Goal: Information Seeking & Learning: Learn about a topic

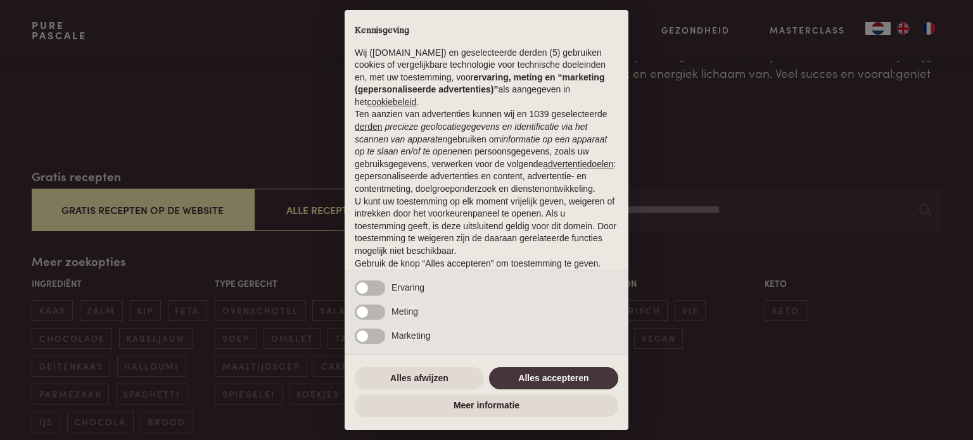
scroll to position [127, 0]
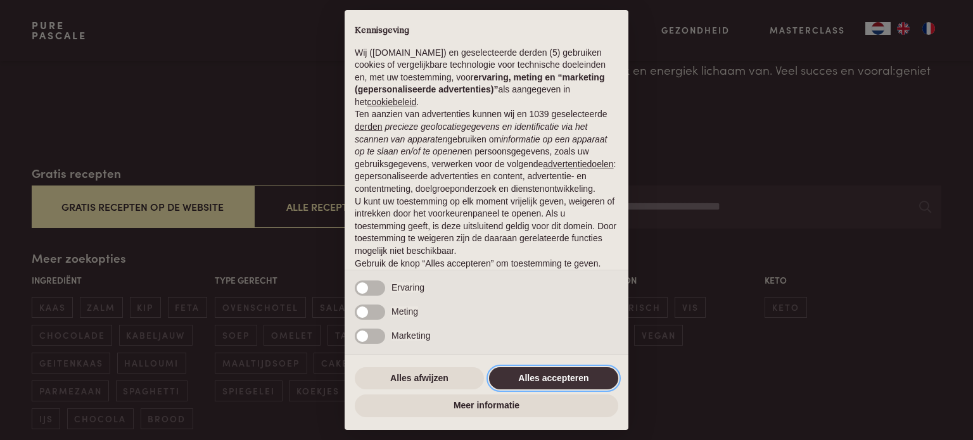
drag, startPoint x: 562, startPoint y: 378, endPoint x: 534, endPoint y: 372, distance: 28.0
click at [560, 378] on button "Alles accepteren" at bounding box center [553, 378] width 129 height 23
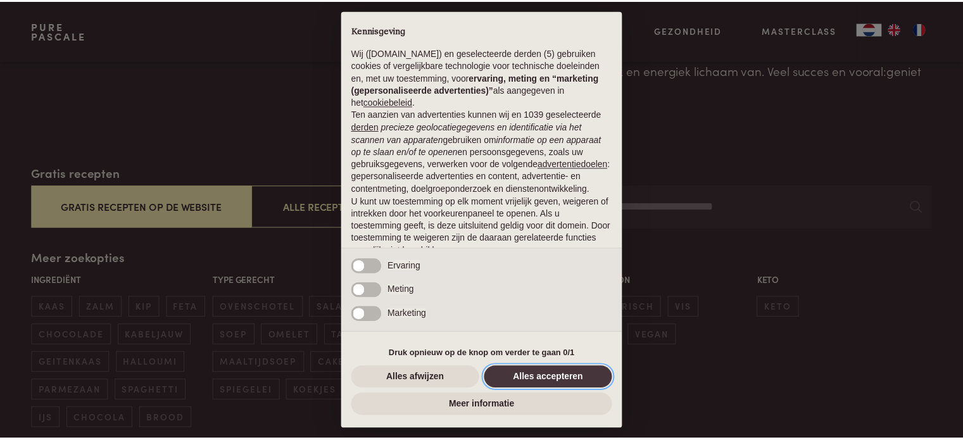
scroll to position [68, 0]
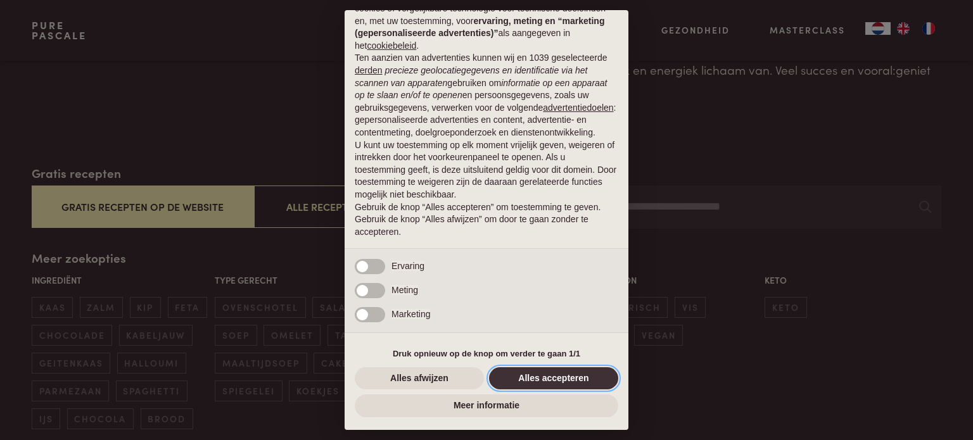
click at [545, 372] on button "Alles accepteren" at bounding box center [553, 378] width 129 height 23
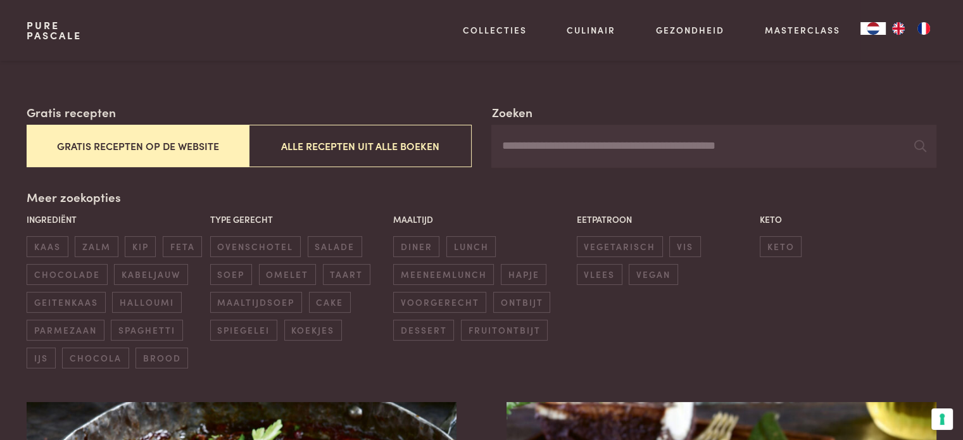
scroll to position [190, 0]
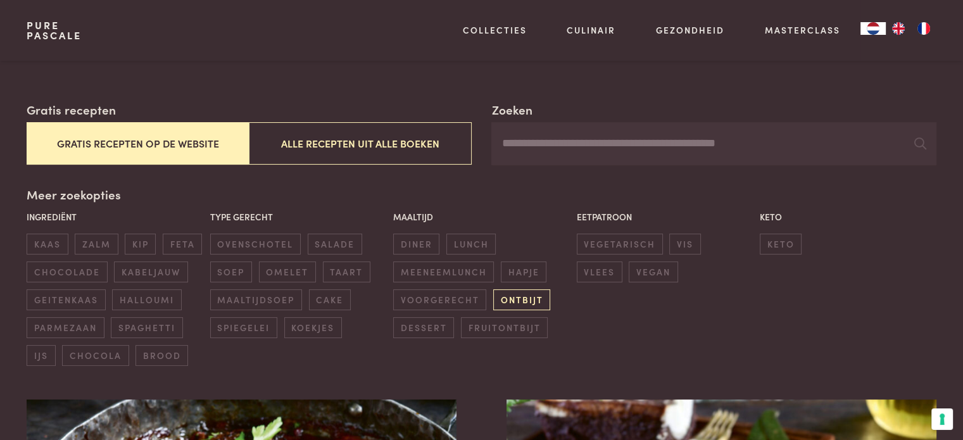
click at [510, 298] on span "ontbijt" at bounding box center [521, 299] width 57 height 21
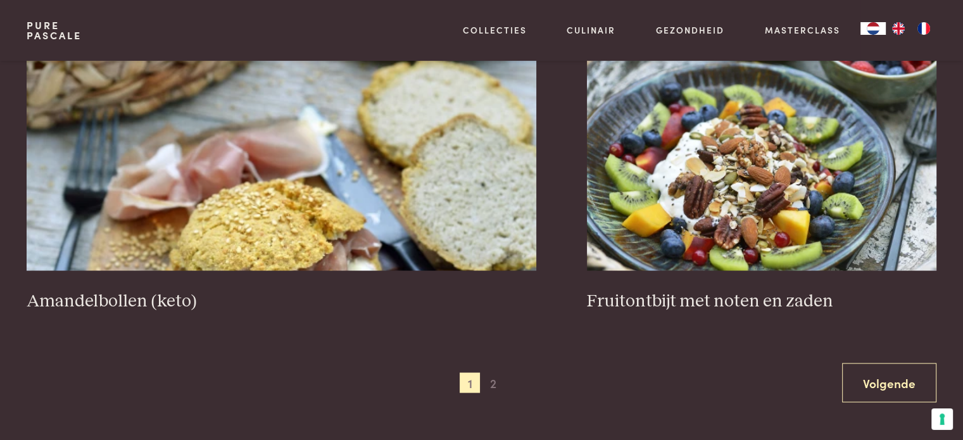
scroll to position [2254, 0]
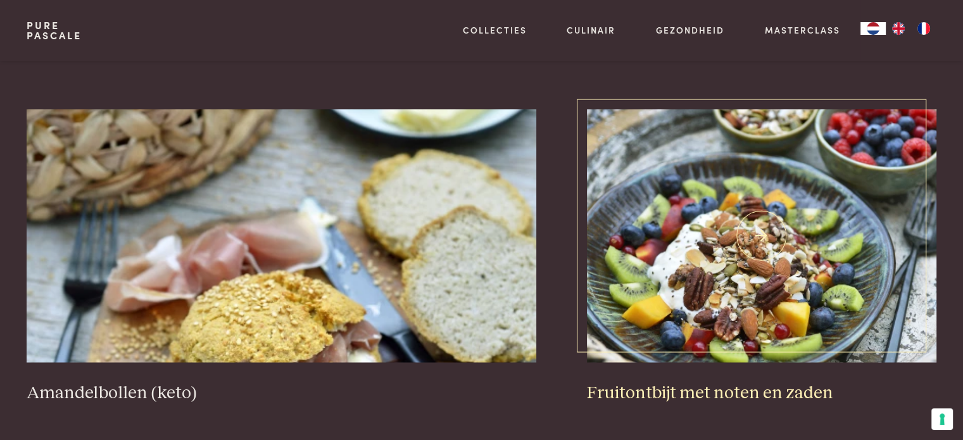
click at [702, 245] on img at bounding box center [762, 235] width 350 height 253
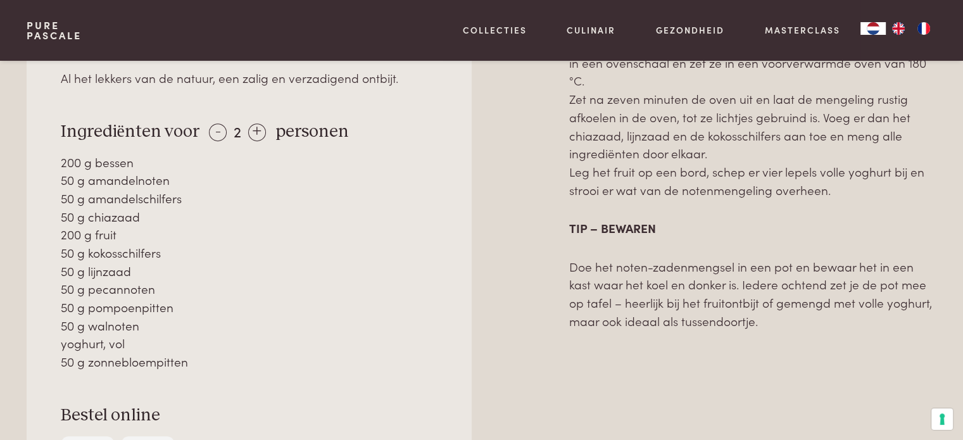
scroll to position [633, 0]
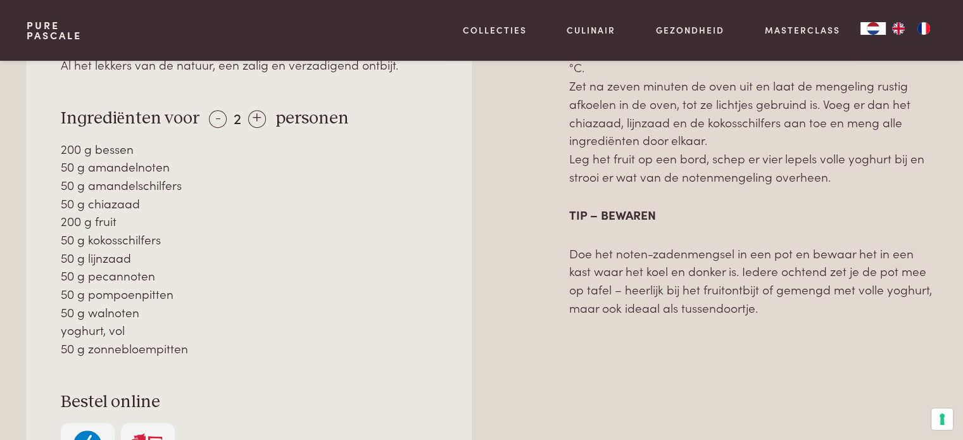
drag, startPoint x: 189, startPoint y: 347, endPoint x: 41, endPoint y: 156, distance: 241.6
click at [41, 157] on div "Over dit recept Al het lekkers van de natuur, een zalig en verzadigend ontbijt.…" at bounding box center [249, 251] width 445 height 521
click at [217, 119] on div "-" at bounding box center [218, 119] width 18 height 18
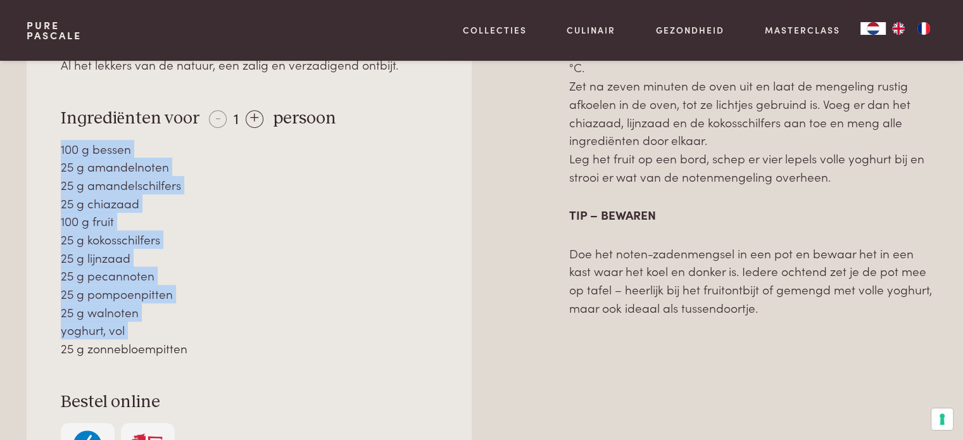
click at [167, 363] on div "Over dit recept Al het lekkers van de natuur, een zalig en verzadigend ontbijt.…" at bounding box center [249, 251] width 445 height 521
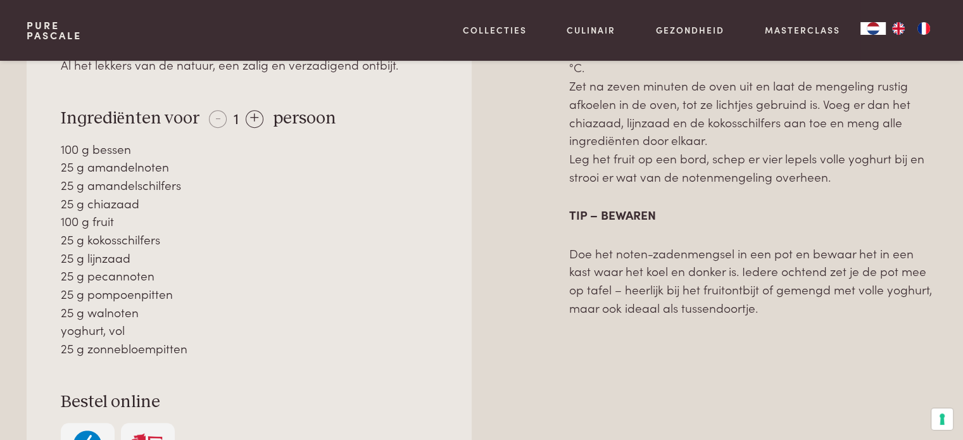
drag, startPoint x: 187, startPoint y: 354, endPoint x: 48, endPoint y: 149, distance: 247.7
click at [48, 149] on div "Over dit recept Al het lekkers van de natuur, een zalig en verzadigend ontbijt.…" at bounding box center [249, 251] width 445 height 521
copy div "100 g bessen 25 g amandelnoten 25 g amandelschilfers 25 g chiazaad 100 g fruit …"
click at [332, 238] on div "25 g kokosschilfers" at bounding box center [249, 240] width 377 height 18
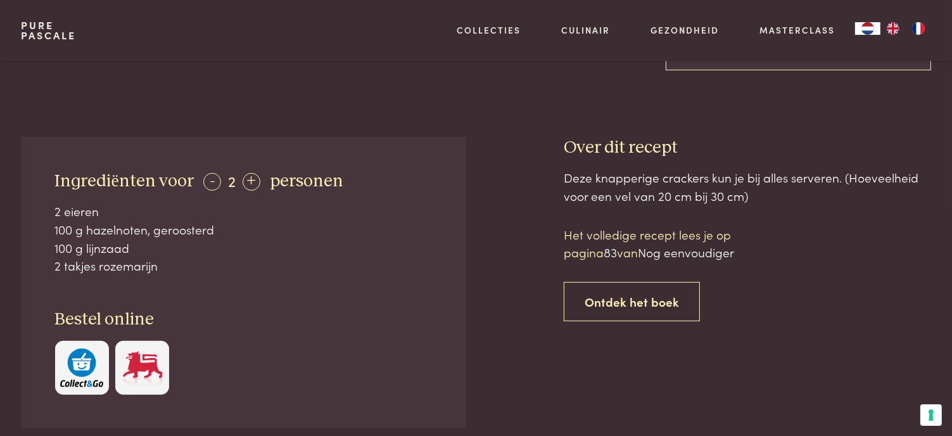
scroll to position [443, 0]
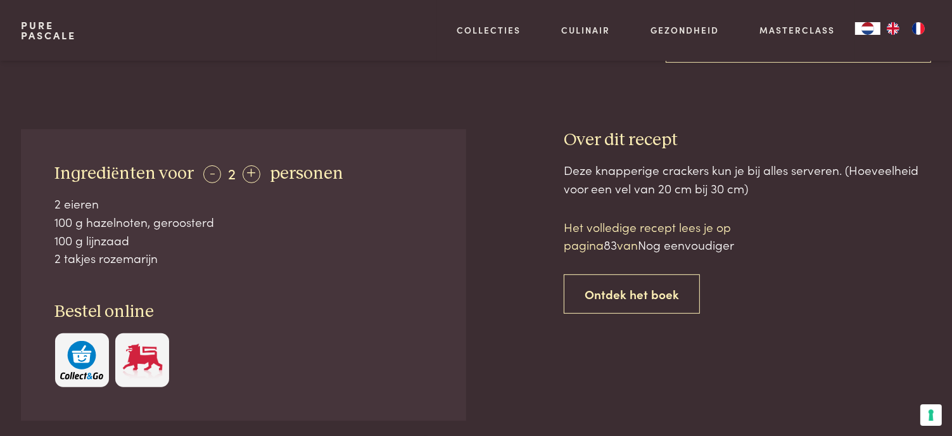
drag, startPoint x: 46, startPoint y: 170, endPoint x: 213, endPoint y: 265, distance: 192.6
click at [213, 265] on div "Ingrediënten voor - 2 + personen 2 eieren 100 g hazelnoten, geroosterd 100 g li…" at bounding box center [243, 274] width 445 height 291
copy div "Ingrediënten voor - 2 + personen 2 eieren 100 g hazelnoten, geroosterd 100 g li…"
click at [281, 269] on div "Ingrediënten voor - 2 + personen 2 eieren 100 g hazelnoten, geroosterd 100 g li…" at bounding box center [243, 274] width 445 height 291
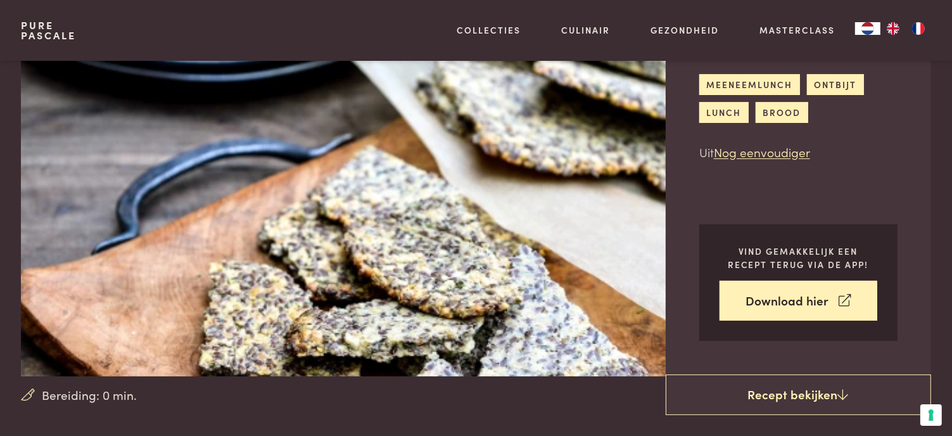
scroll to position [63, 0]
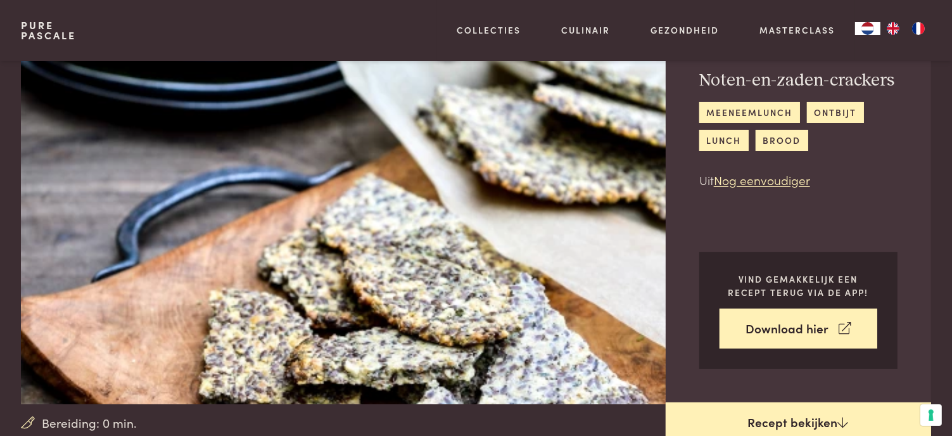
click at [806, 408] on link "Recept bekijken" at bounding box center [798, 422] width 265 height 41
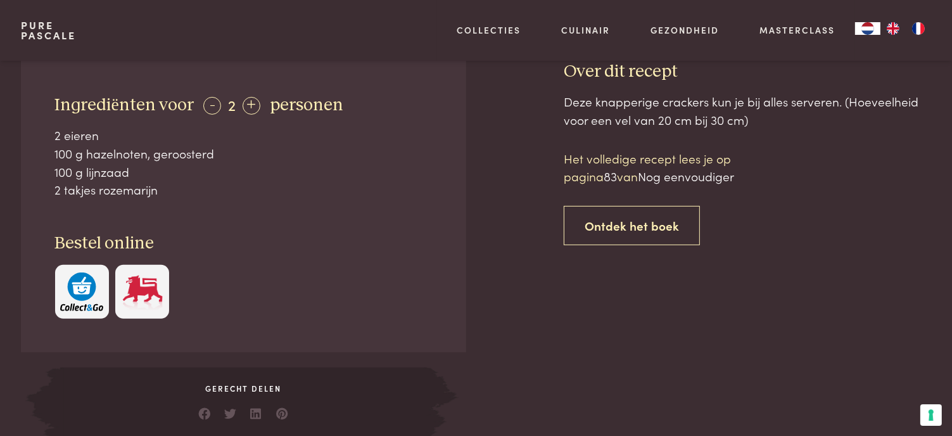
scroll to position [509, 0]
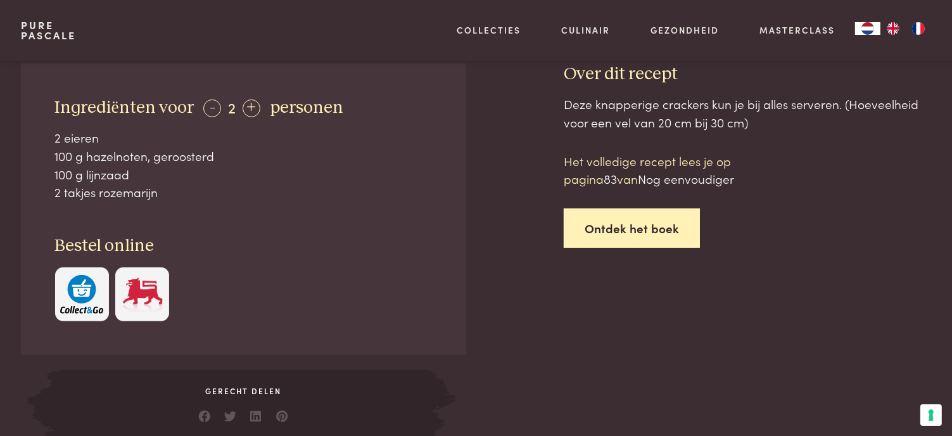
click at [610, 215] on link "Ontdek het boek" at bounding box center [632, 228] width 136 height 40
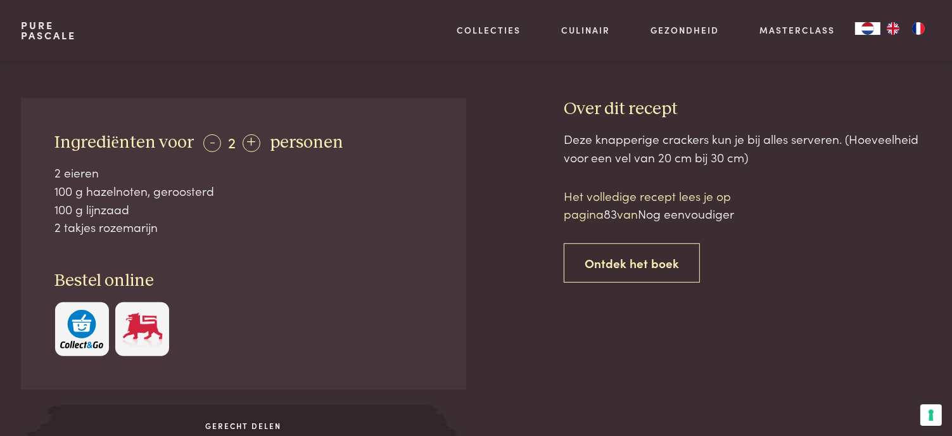
scroll to position [538, 0]
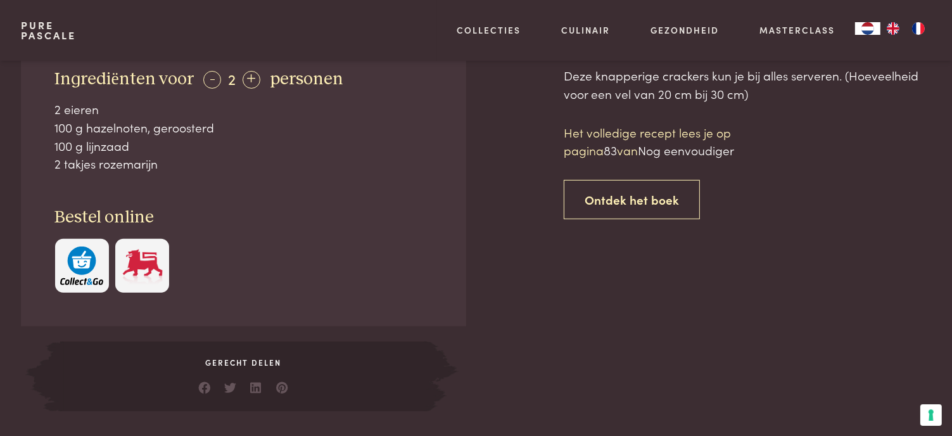
drag, startPoint x: 154, startPoint y: 167, endPoint x: 43, endPoint y: 111, distance: 124.3
click at [43, 111] on div "Ingrediënten voor - 2 + personen 2 eieren 100 g hazelnoten, geroosterd 100 g li…" at bounding box center [243, 180] width 445 height 291
copy div "2 eieren 100 g hazelnoten, geroosterd 100 g lijnzaad 2 takjes rozemarijn"
click at [688, 305] on div "Deze knapperige crackers kun je bij alles serveren. (Hoeveelheid voor een vel v…" at bounding box center [747, 238] width 367 height 345
